Goal: Information Seeking & Learning: Get advice/opinions

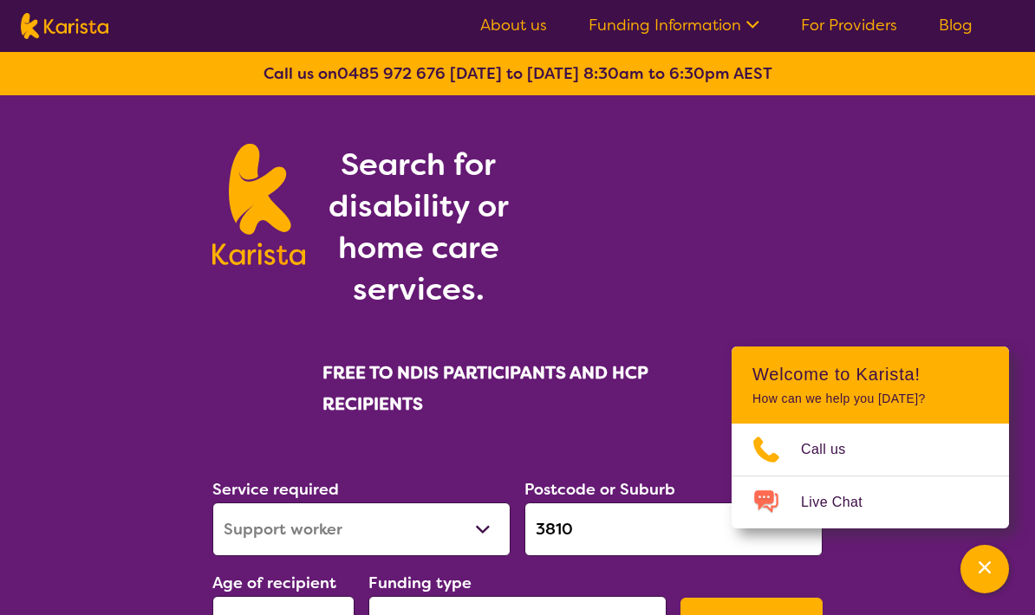
select select "Support worker"
select select "AD"
select select "NDIS"
click at [459, 523] on select "Allied Health Assistant Assessment ([MEDICAL_DATA] or [MEDICAL_DATA]) Behaviour…" at bounding box center [361, 530] width 298 height 54
select select "[MEDICAL_DATA]"
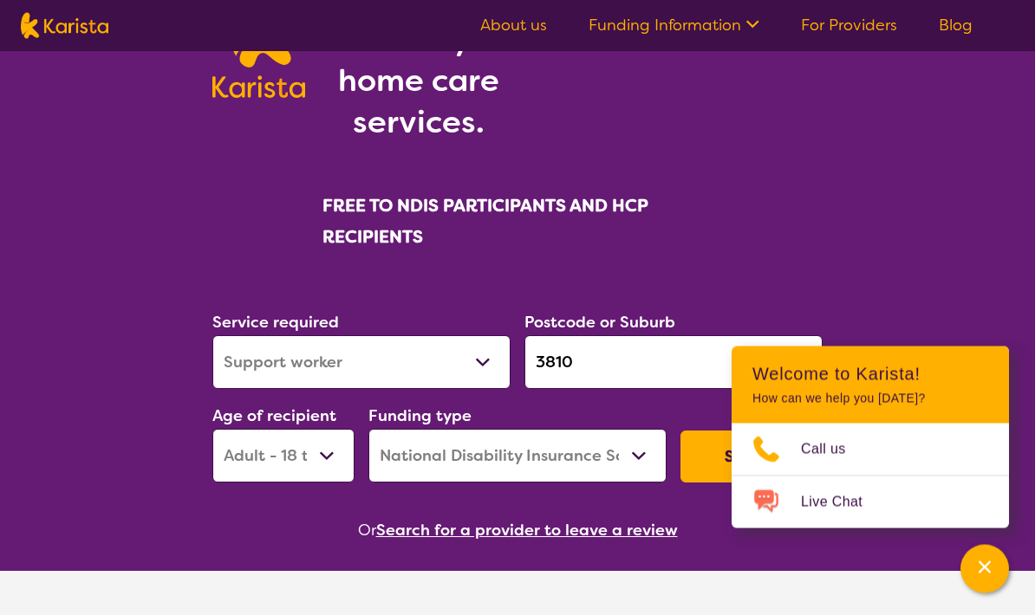
scroll to position [167, 0]
click at [705, 459] on button "Search" at bounding box center [751, 457] width 142 height 52
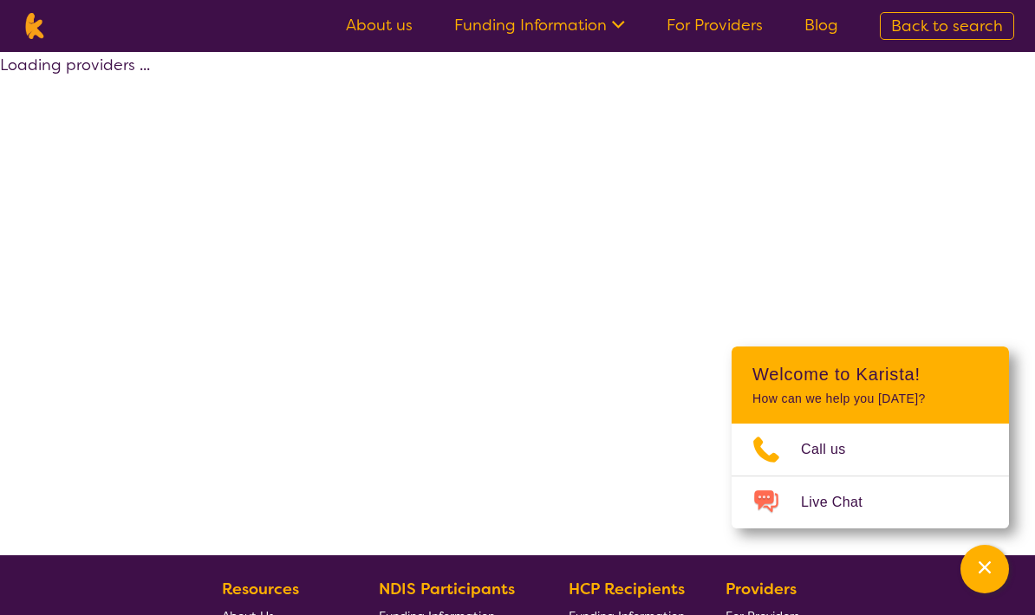
select select "by_score"
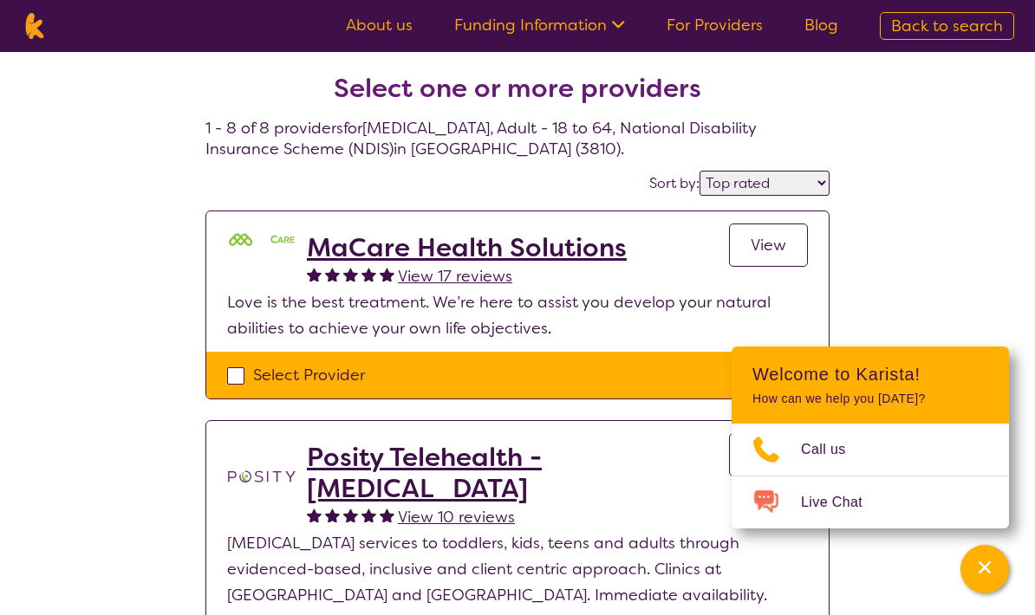
click at [990, 550] on div "Channel Menu" at bounding box center [984, 569] width 35 height 38
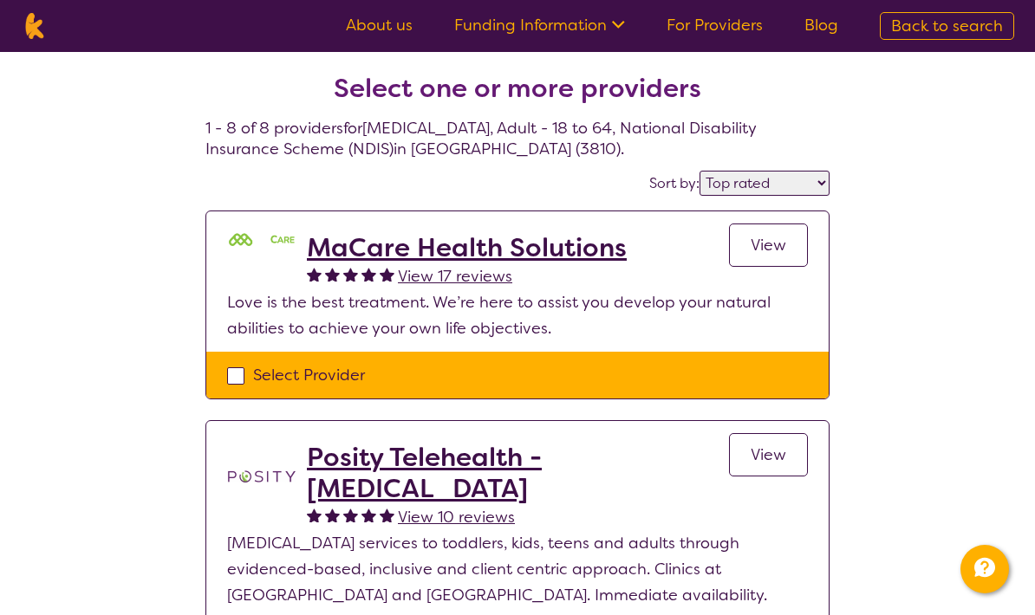
click at [609, 249] on h2 "MaCare Health Solutions" at bounding box center [467, 247] width 320 height 31
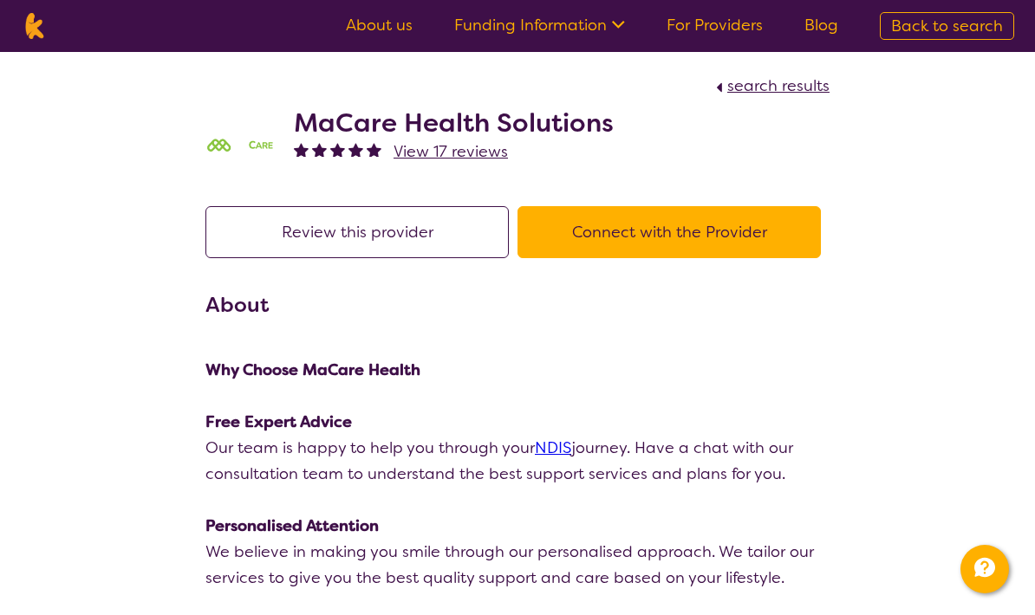
click at [797, 233] on button "Connect with the Provider" at bounding box center [668, 232] width 303 height 52
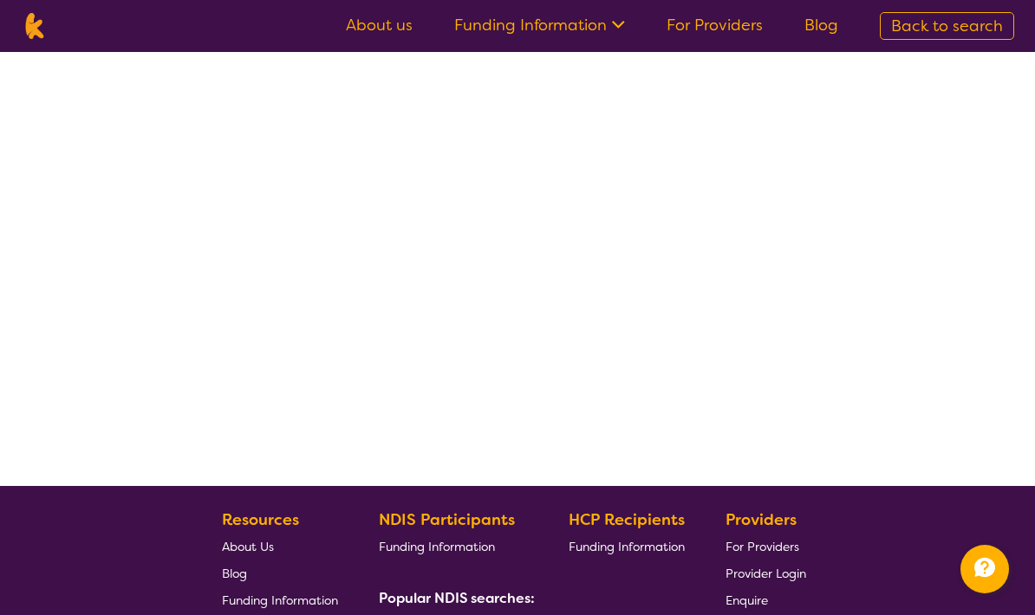
select select "by_score"
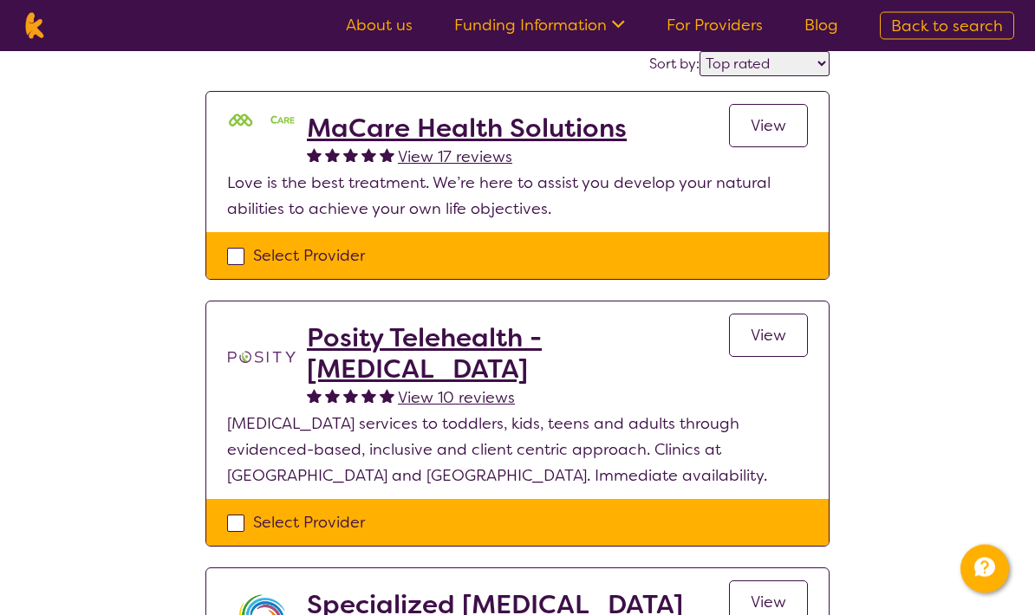
scroll to position [120, 0]
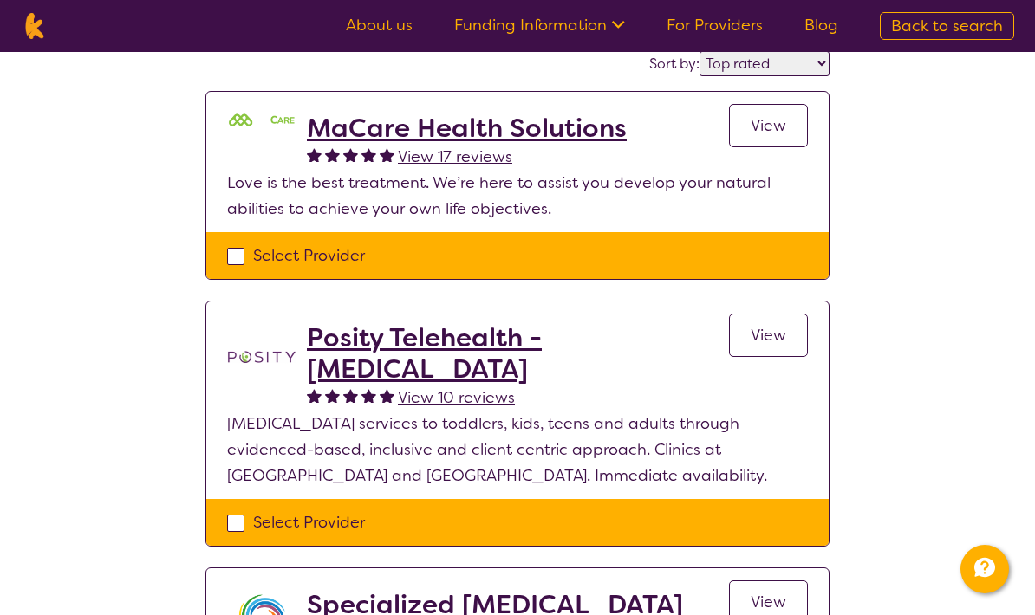
click at [670, 336] on h2 "Posity Telehealth - [MEDICAL_DATA]" at bounding box center [518, 353] width 422 height 62
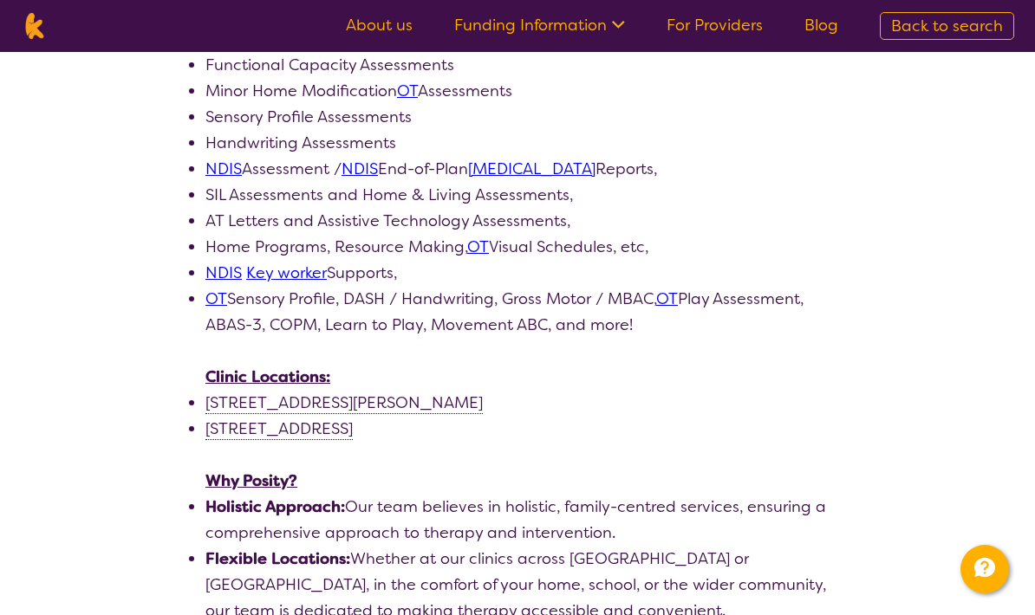
scroll to position [1005, 0]
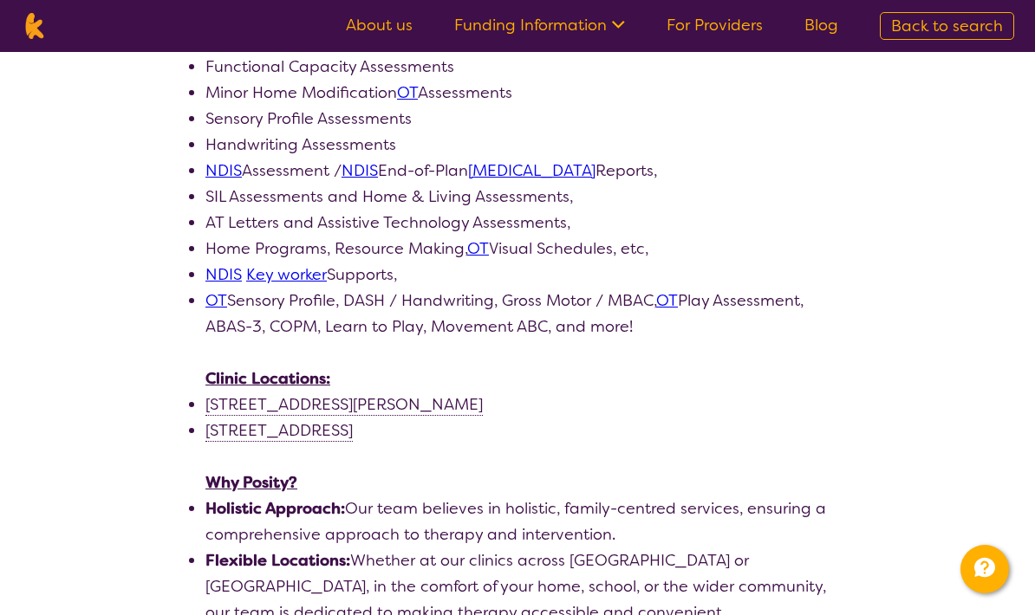
select select "by_score"
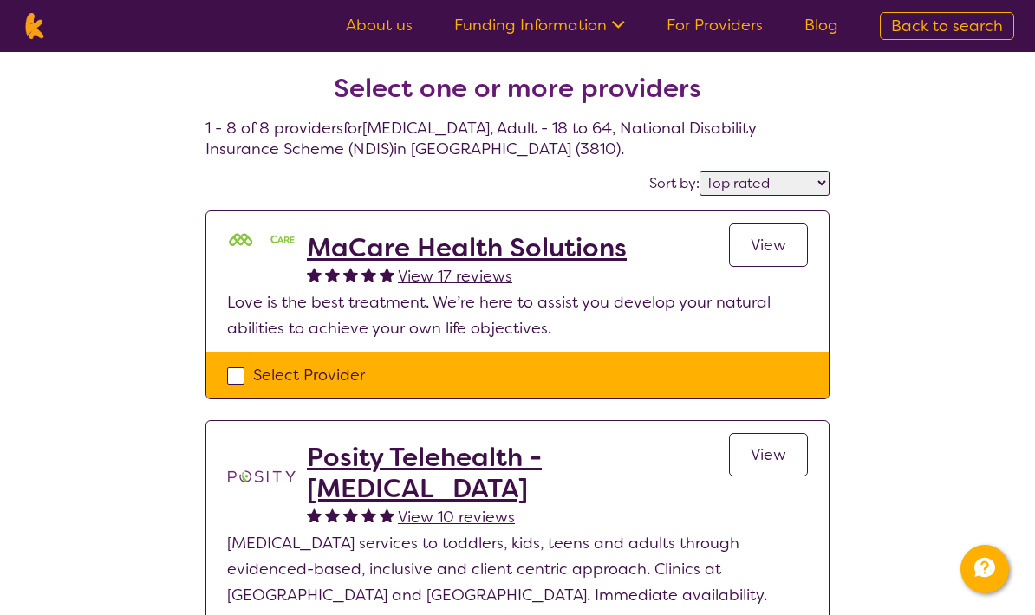
select select "[MEDICAL_DATA]"
select select "AD"
select select "NDIS"
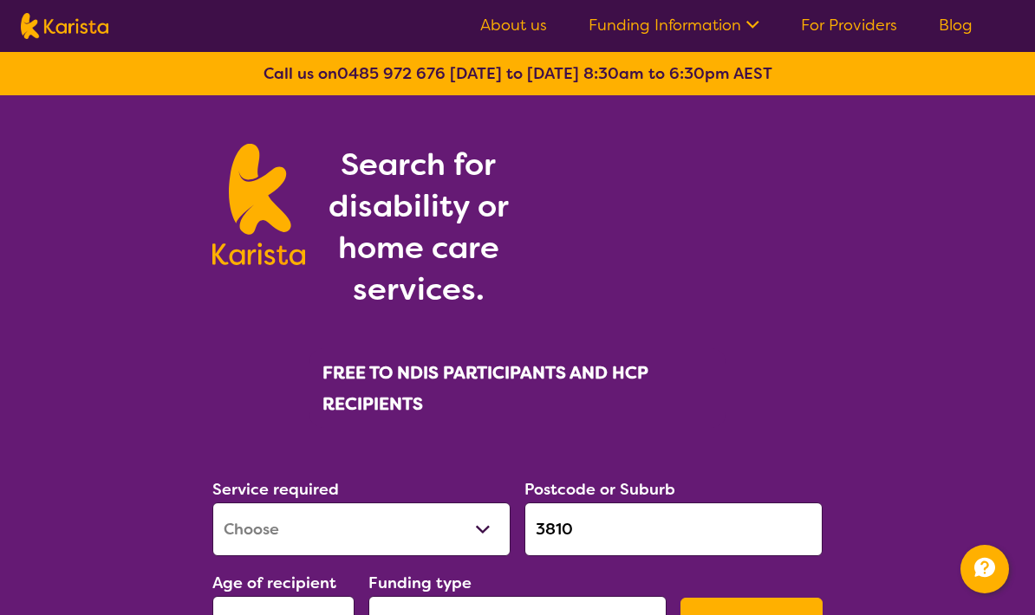
scroll to position [237, 0]
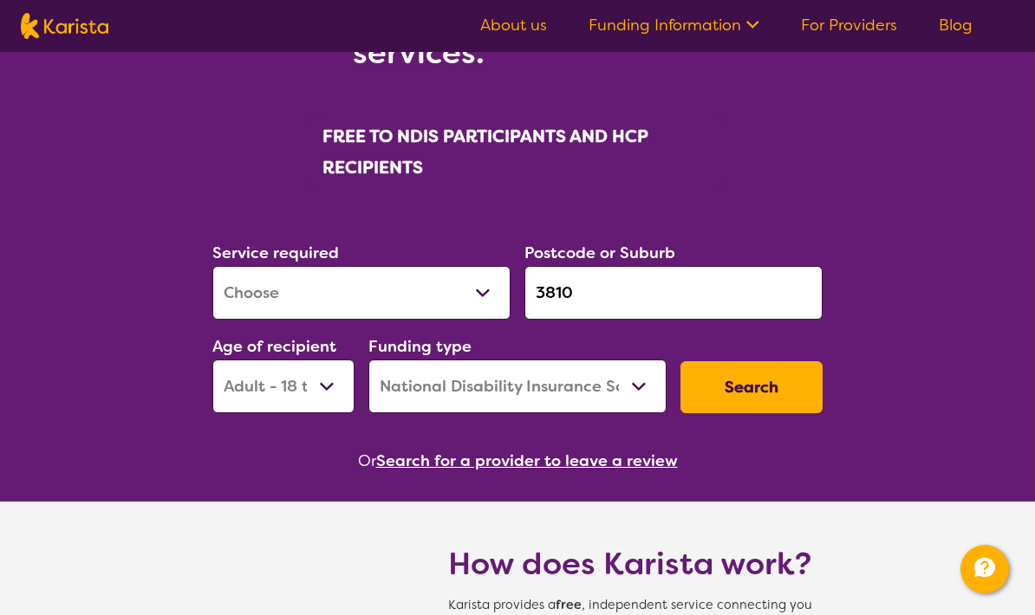
click at [760, 293] on input "3810" at bounding box center [673, 293] width 298 height 54
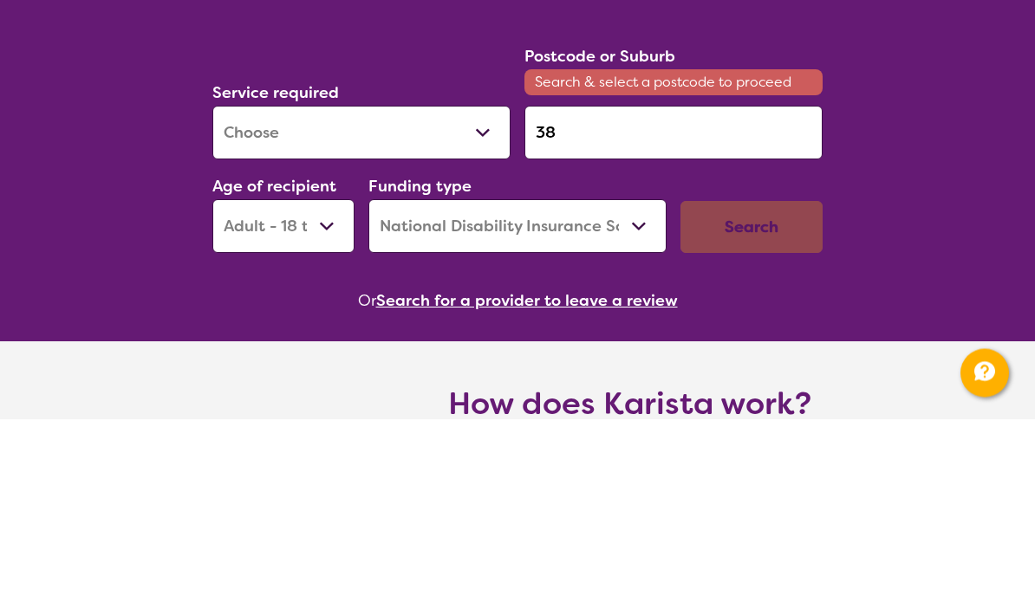
type input "3"
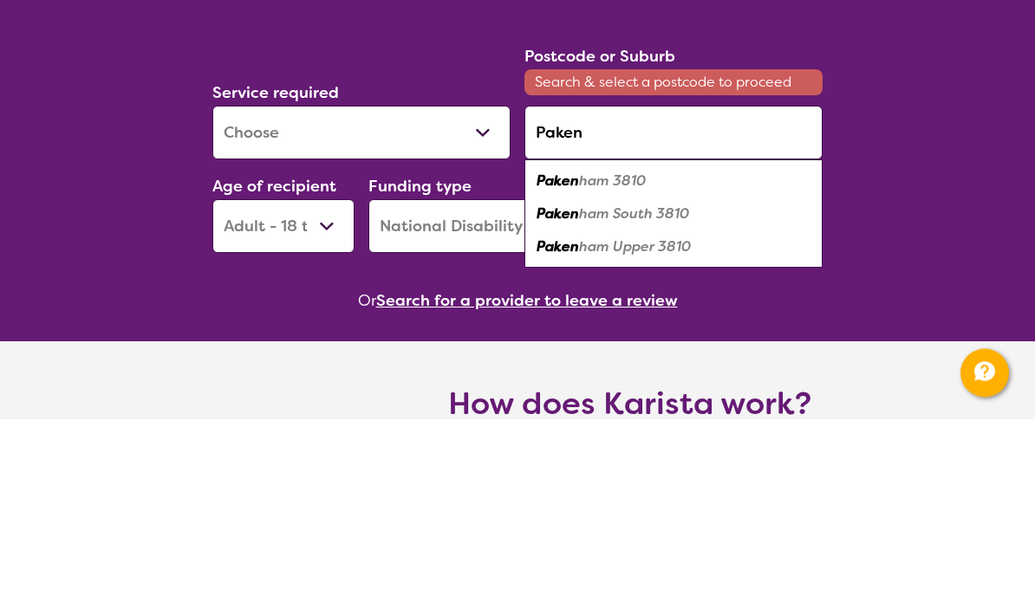
click at [680, 361] on div "Paken ham 3810" at bounding box center [673, 377] width 281 height 33
type input "3810"
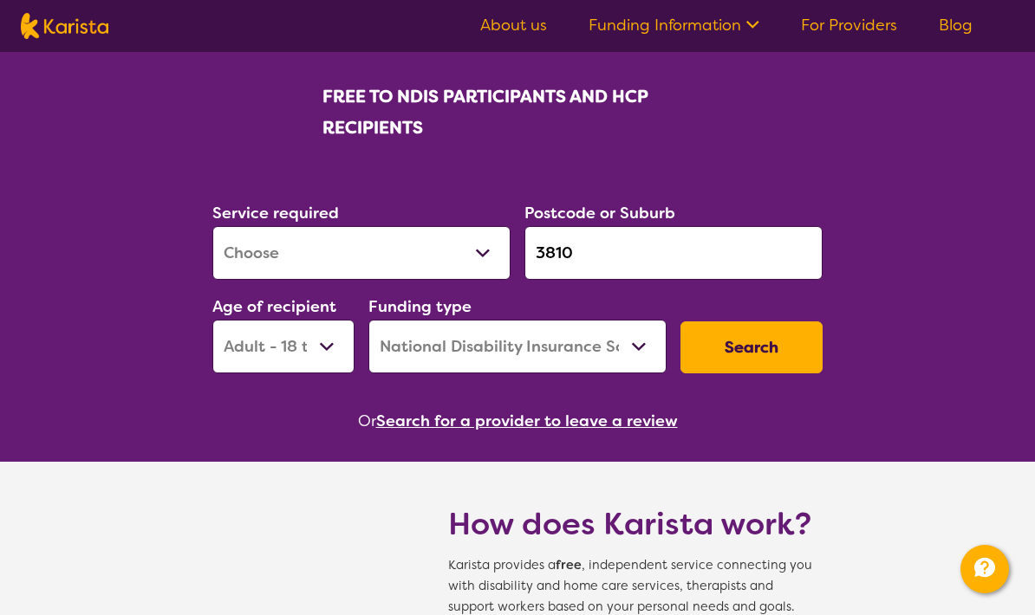
scroll to position [275, 0]
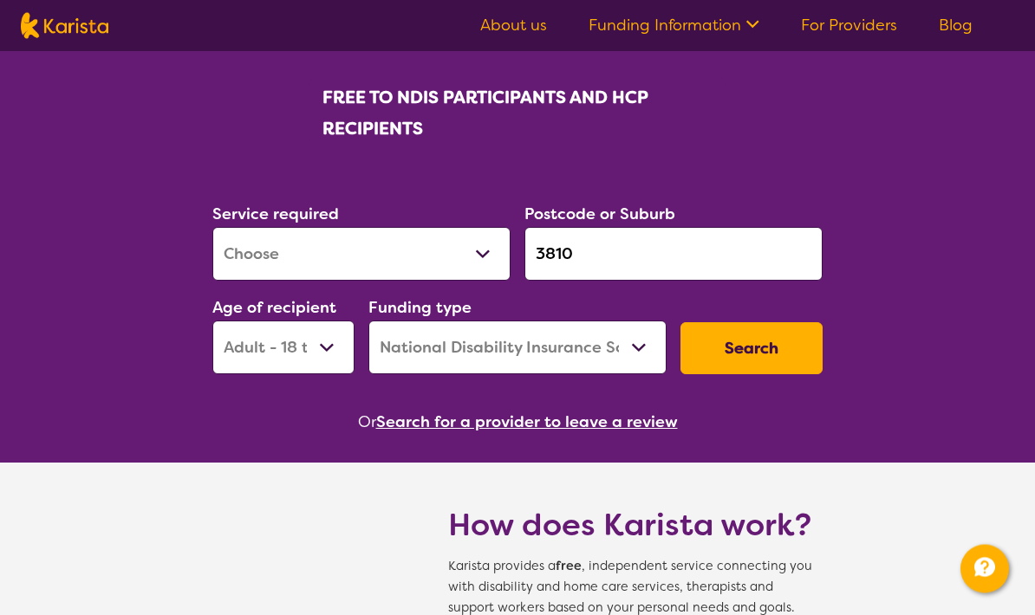
click at [790, 349] on button "Search" at bounding box center [751, 349] width 142 height 52
select select "by_score"
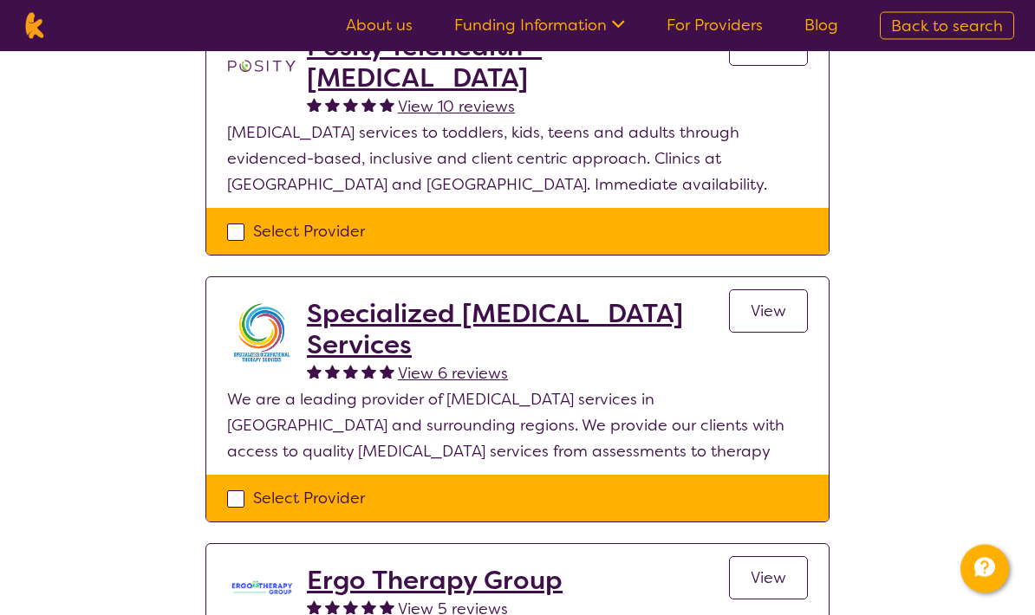
scroll to position [411, 0]
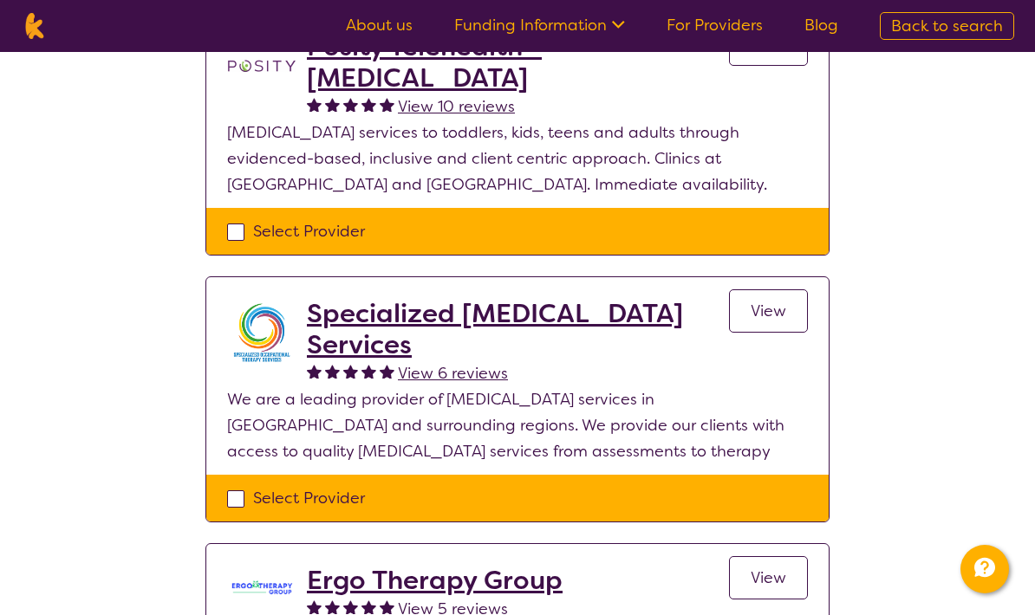
click at [601, 315] on h2 "Specialized [MEDICAL_DATA] Services" at bounding box center [518, 329] width 422 height 62
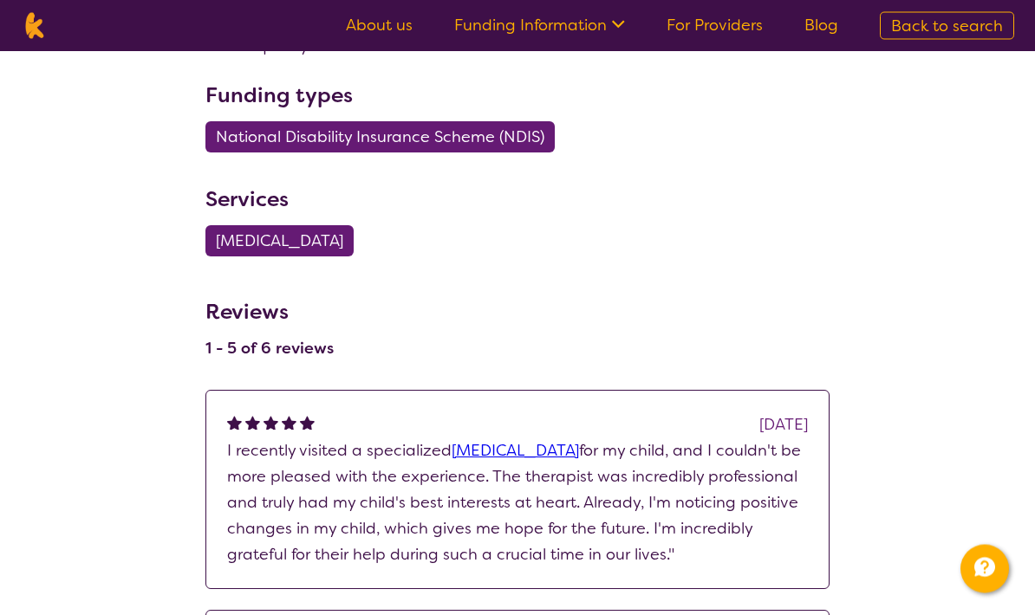
scroll to position [3939, 0]
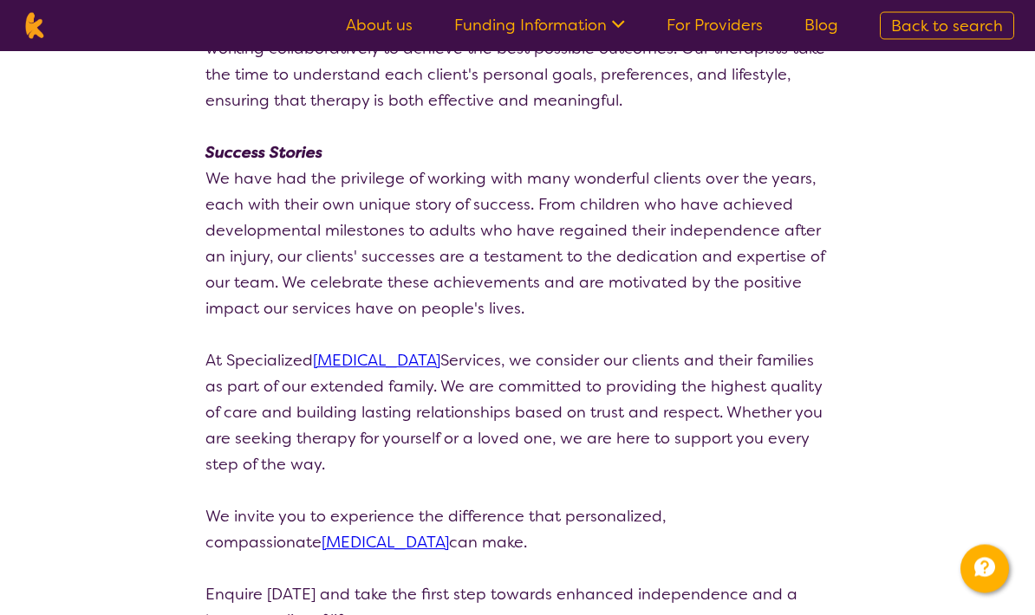
select select "by_score"
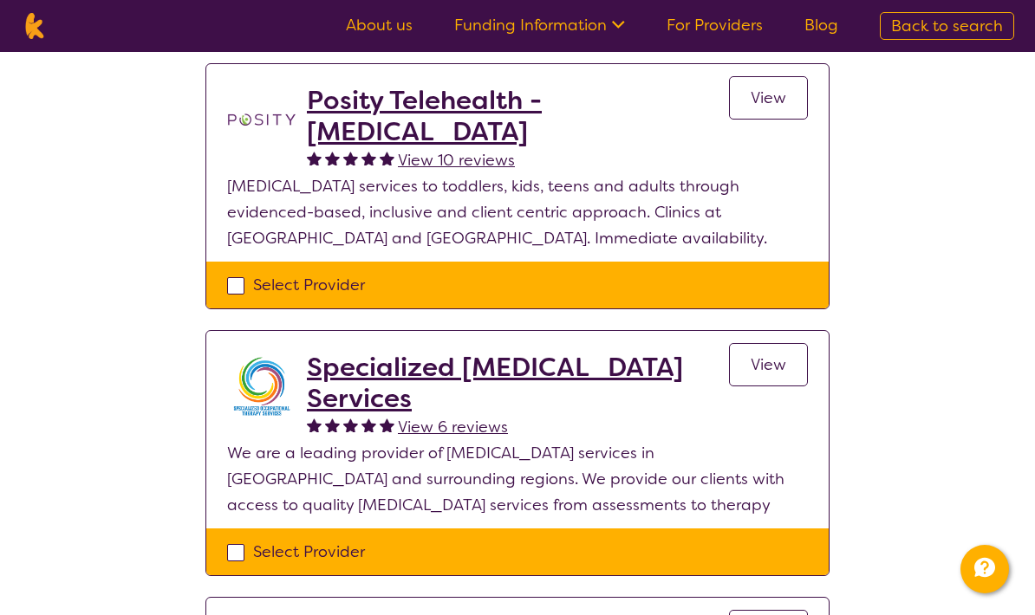
scroll to position [356, 0]
